Goal: Obtain resource: Obtain resource

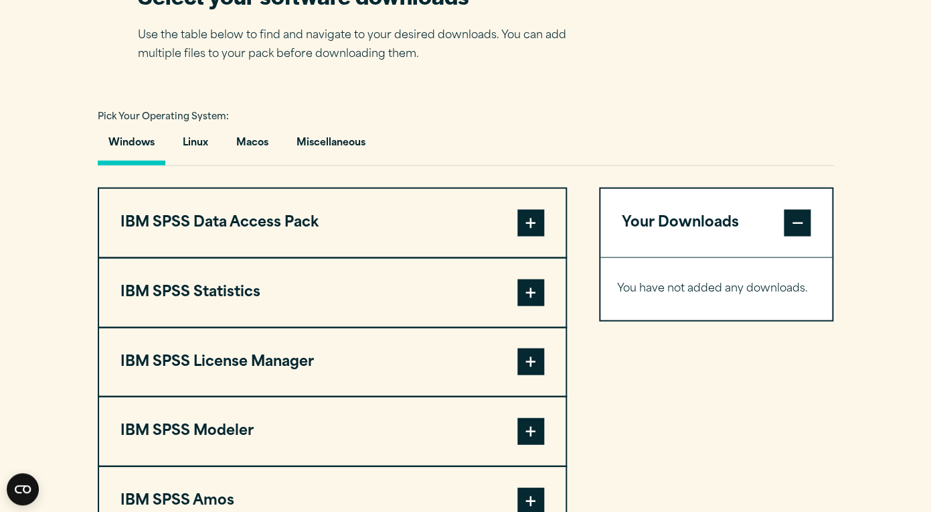
scroll to position [895, 0]
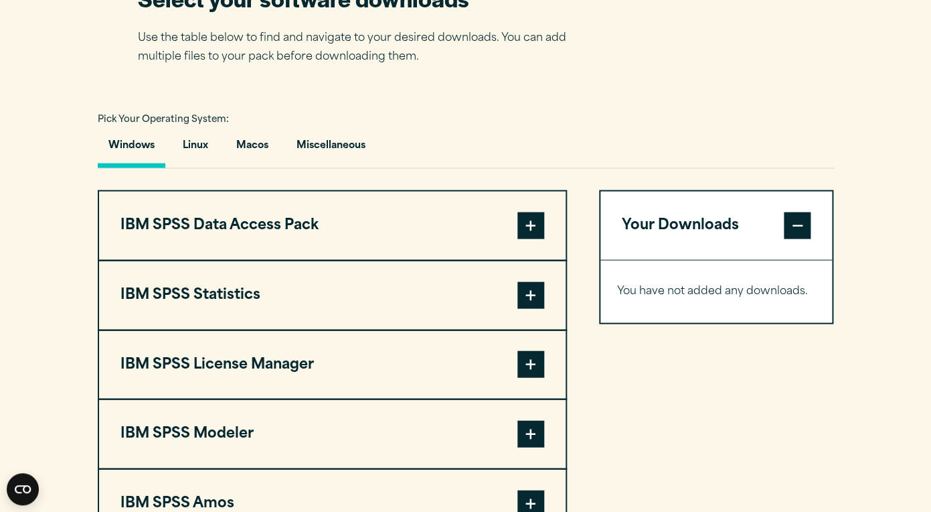
click at [533, 289] on span at bounding box center [531, 294] width 27 height 27
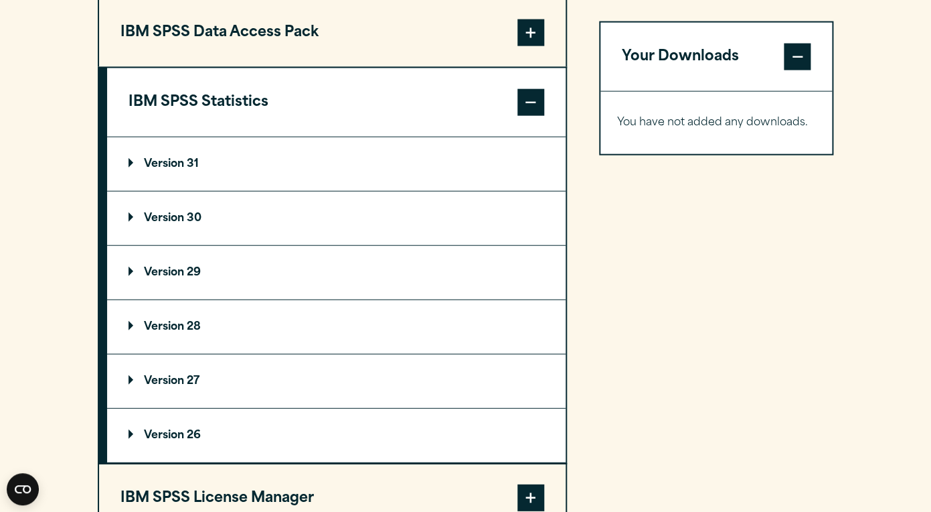
scroll to position [1092, 0]
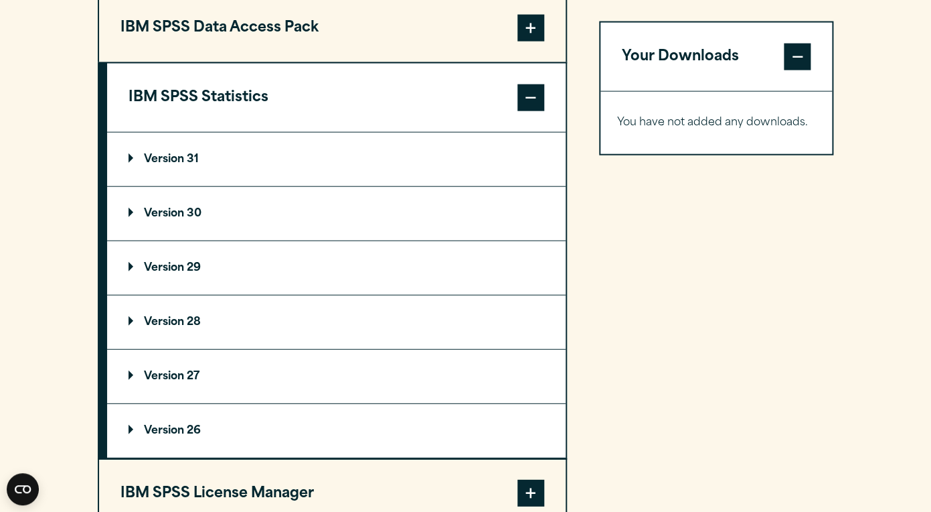
click at [355, 416] on summary "Version 26" at bounding box center [336, 431] width 459 height 54
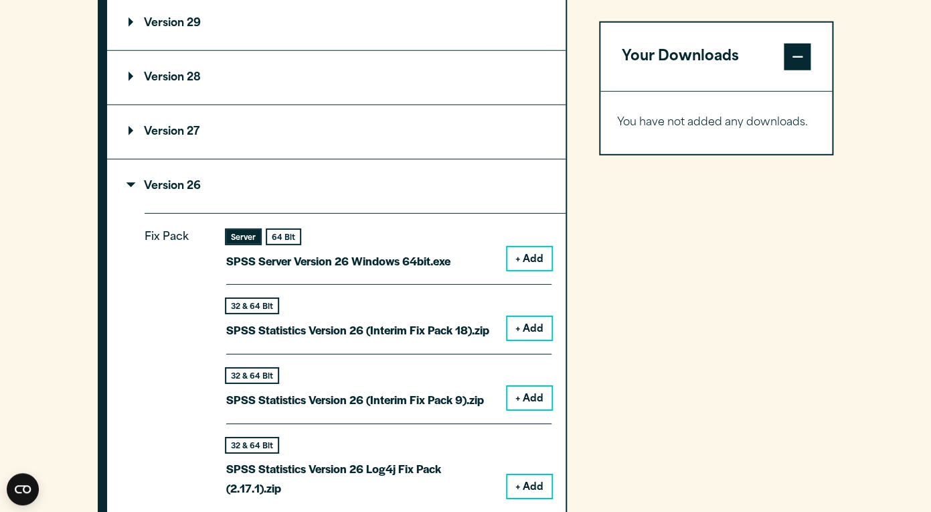
scroll to position [0, 0]
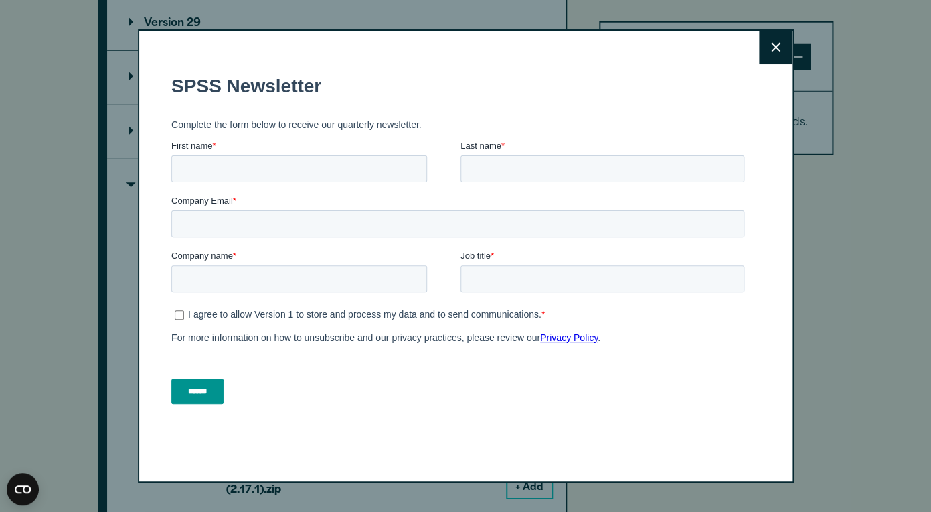
click at [775, 46] on icon at bounding box center [775, 47] width 9 height 9
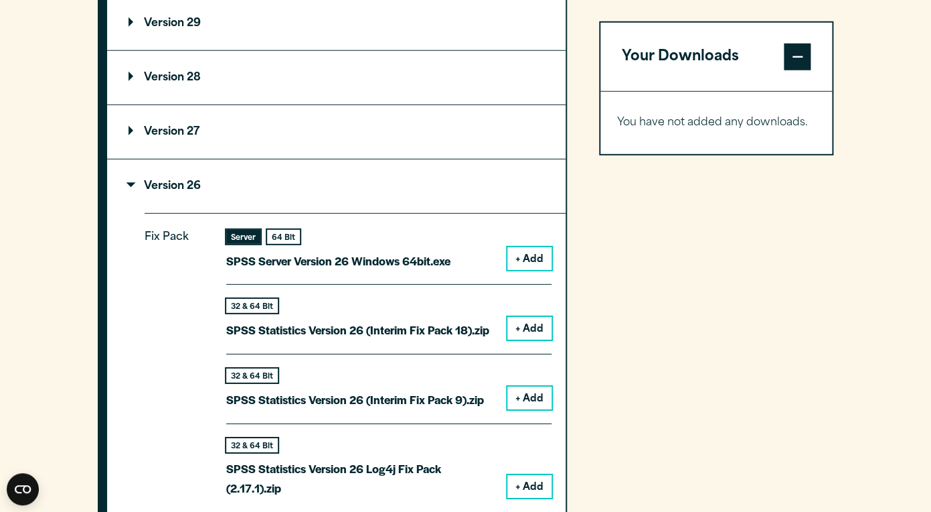
click at [536, 258] on button "+ Add" at bounding box center [530, 258] width 44 height 23
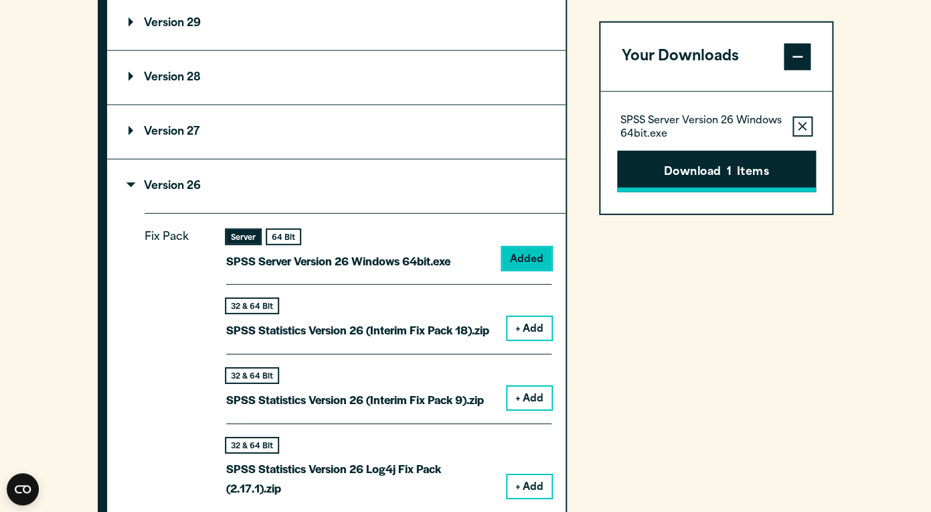
click at [736, 169] on button "Download 1 Items" at bounding box center [716, 172] width 199 height 42
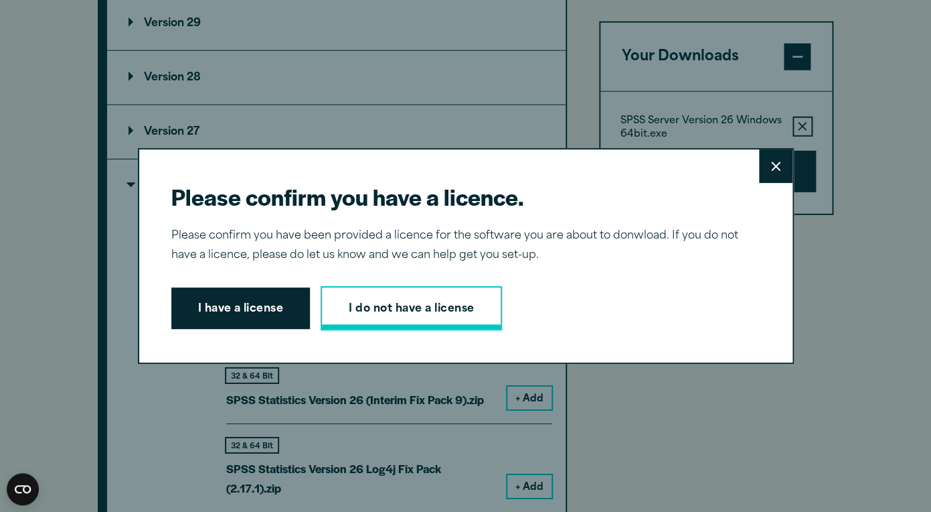
click at [406, 307] on link "I do not have a license" at bounding box center [411, 308] width 181 height 44
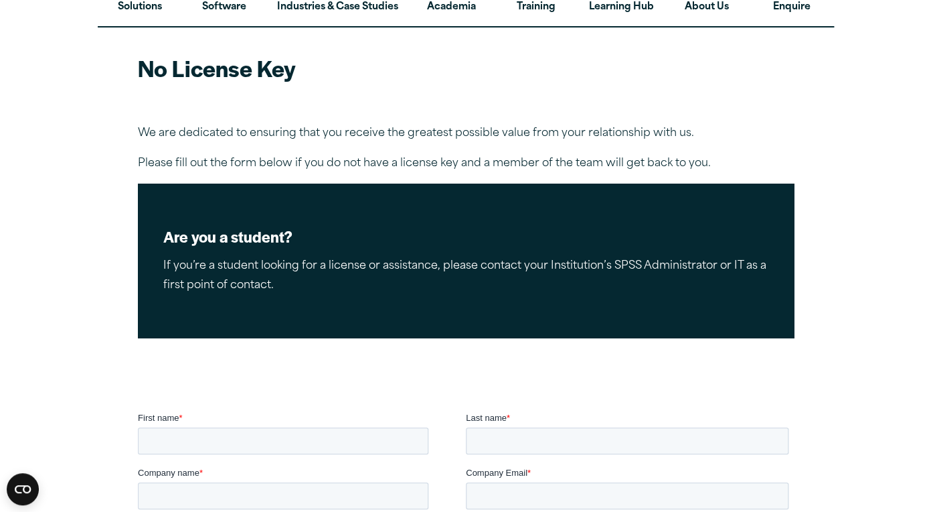
scroll to position [80, 0]
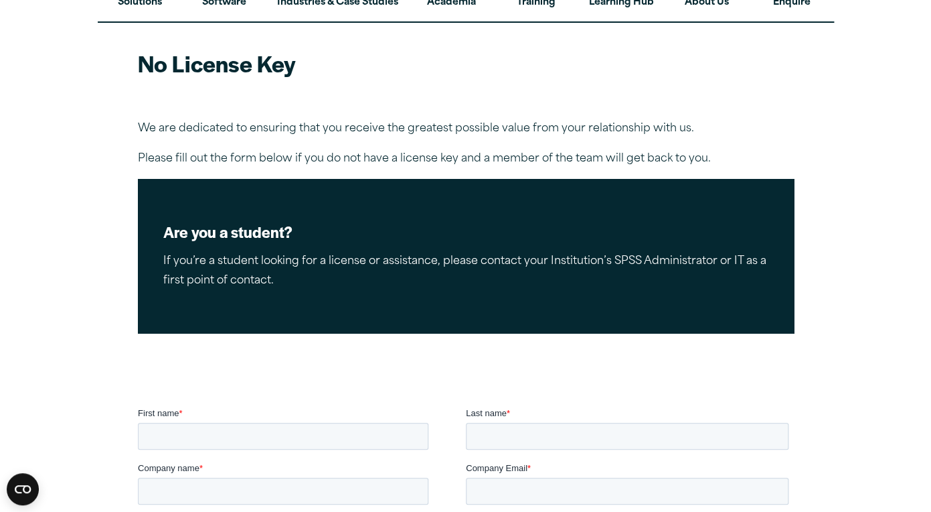
click at [629, 222] on div "Are you a student? If you’re a student looking for a license or assistance, ple…" at bounding box center [466, 256] width 656 height 154
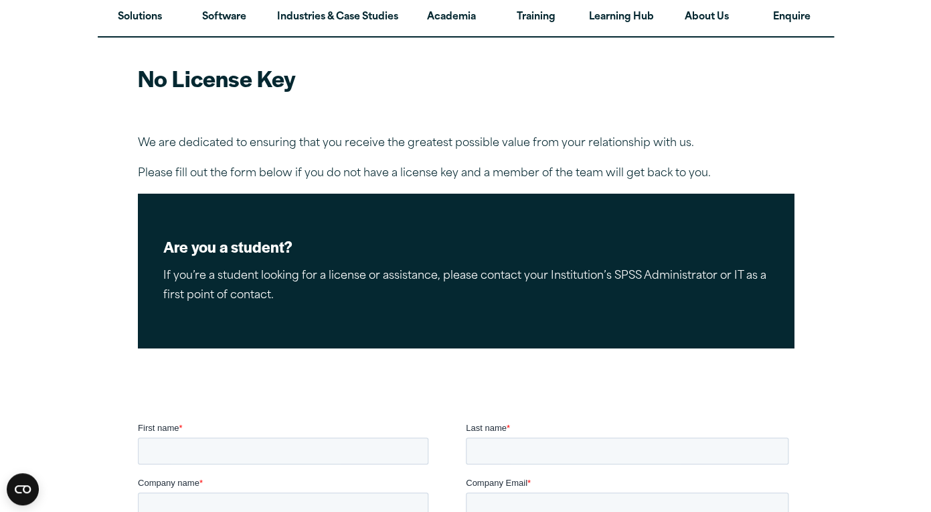
scroll to position [64, 0]
